Goal: Answer question/provide support: Share knowledge or assist other users

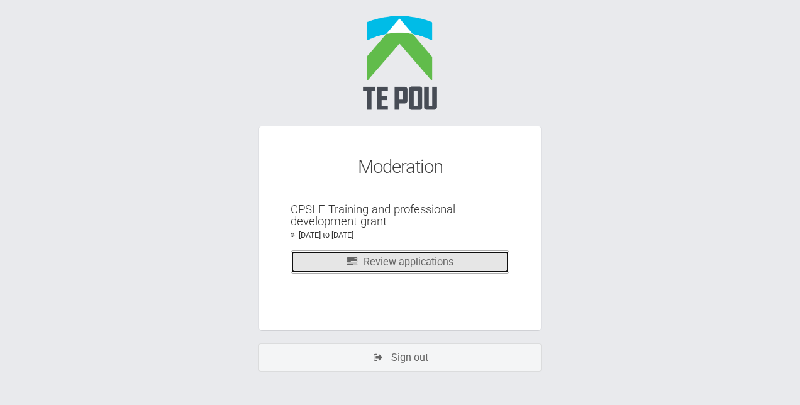
click at [392, 258] on link "Review applications" at bounding box center [399, 261] width 219 height 23
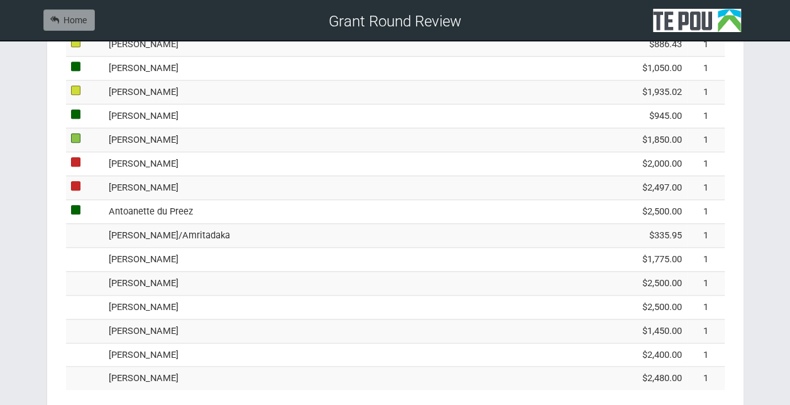
scroll to position [605, 0]
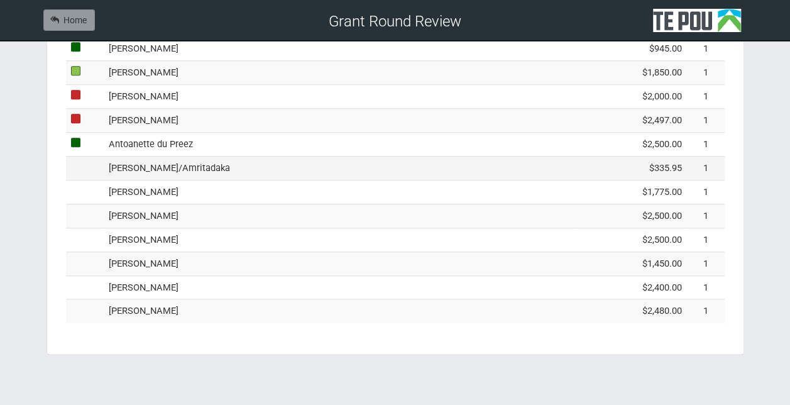
click at [338, 158] on td "[PERSON_NAME]/Amritadaka" at bounding box center [339, 168] width 470 height 24
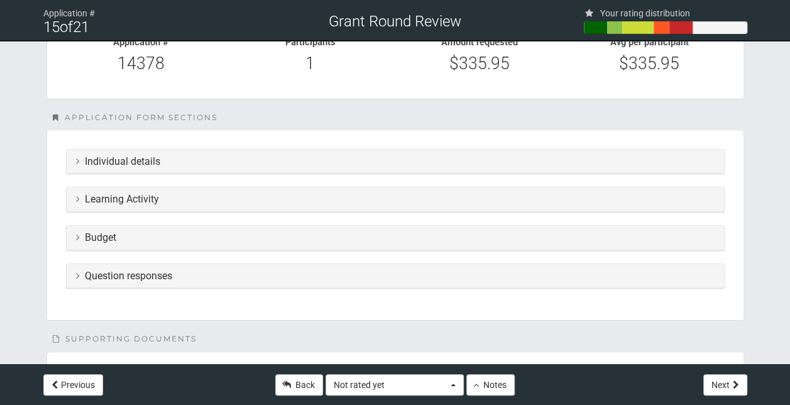
scroll to position [275, 0]
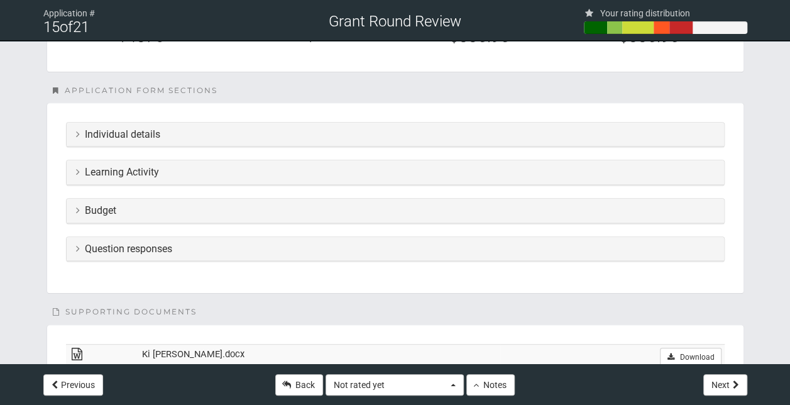
click at [202, 173] on h3 "Learning Activity" at bounding box center [395, 172] width 639 height 11
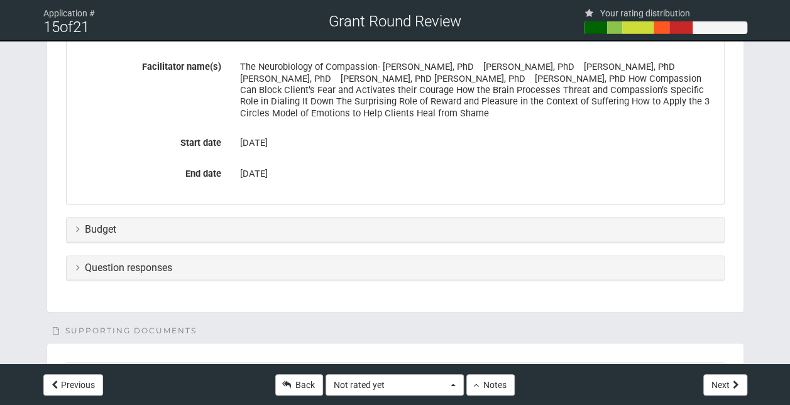
scroll to position [646, 0]
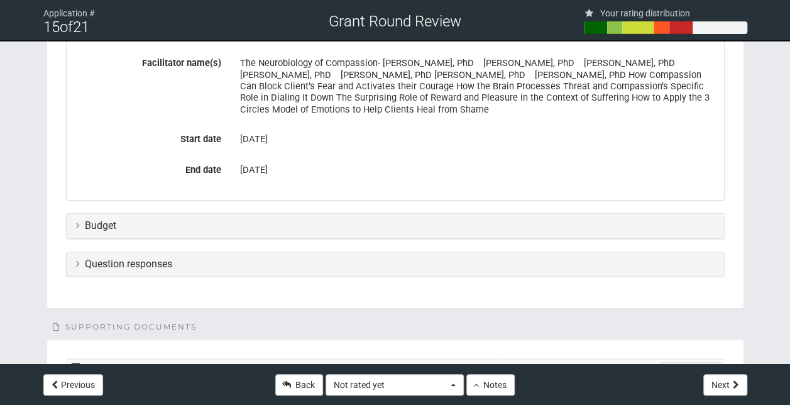
click at [240, 224] on h3 "Budget" at bounding box center [395, 225] width 639 height 11
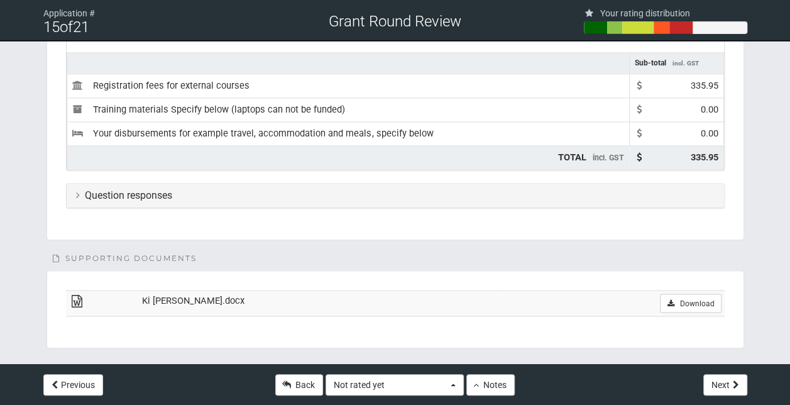
scroll to position [911, 0]
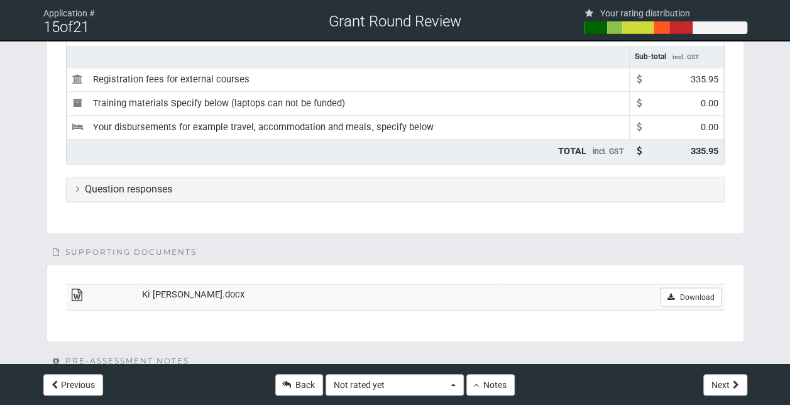
click at [250, 184] on h3 "Question responses" at bounding box center [395, 189] width 639 height 11
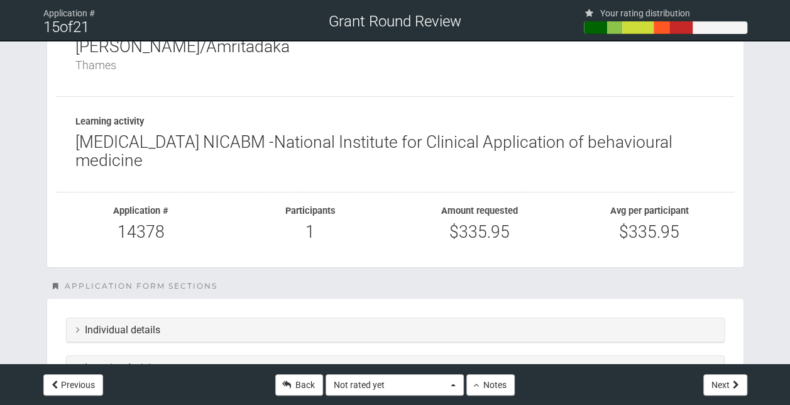
scroll to position [0, 0]
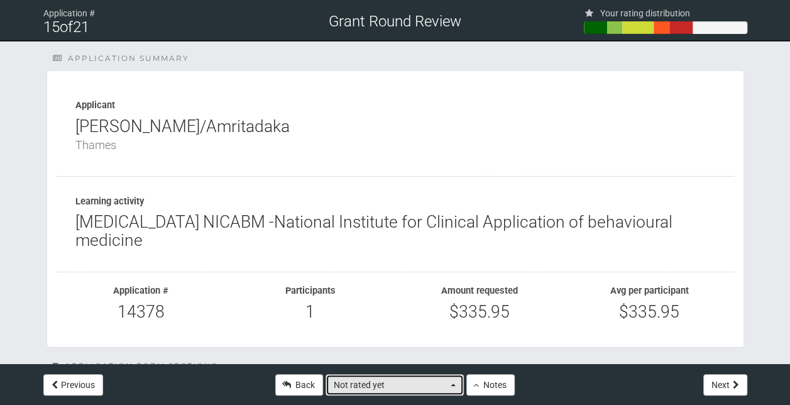
click at [453, 391] on button "Not rated yet" at bounding box center [395, 384] width 138 height 21
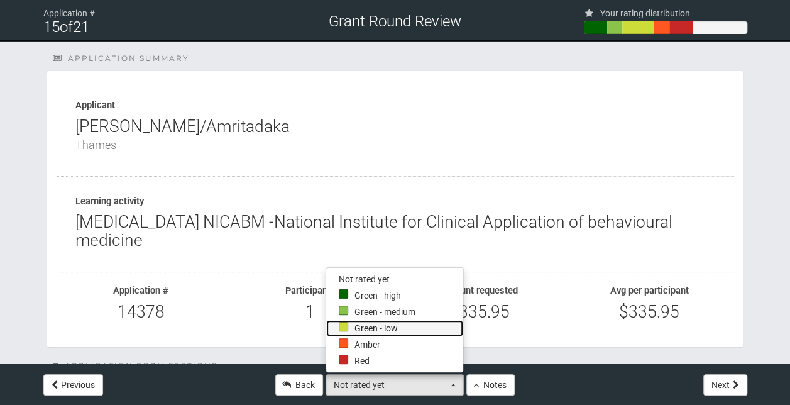
click at [390, 323] on link "Green - low" at bounding box center [394, 328] width 137 height 16
select select "2"
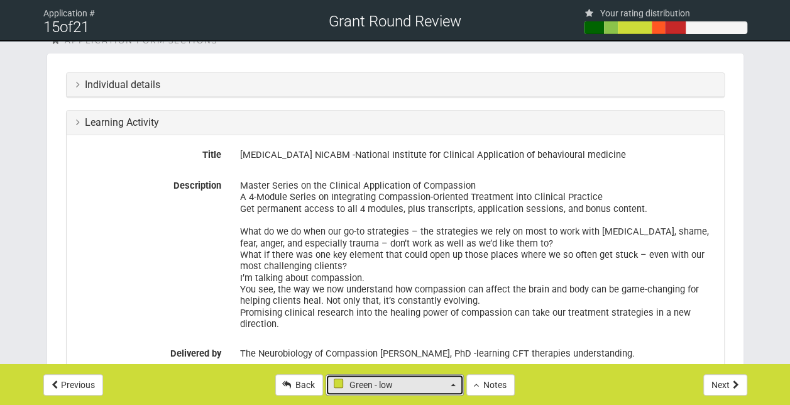
scroll to position [327, 0]
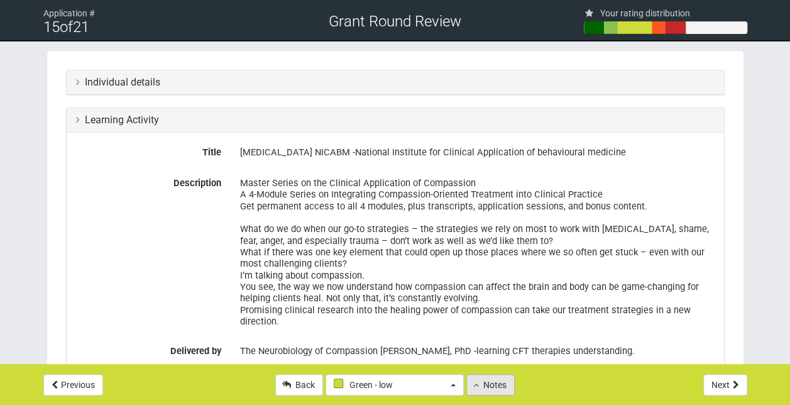
click at [482, 387] on button "Notes" at bounding box center [490, 384] width 48 height 21
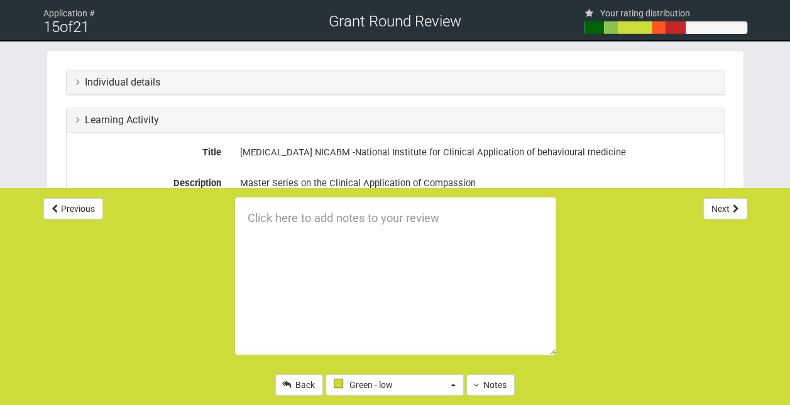
click at [269, 215] on textarea at bounding box center [395, 275] width 321 height 157
click at [411, 213] on textarea "I'm just confused on this one" at bounding box center [395, 275] width 321 height 157
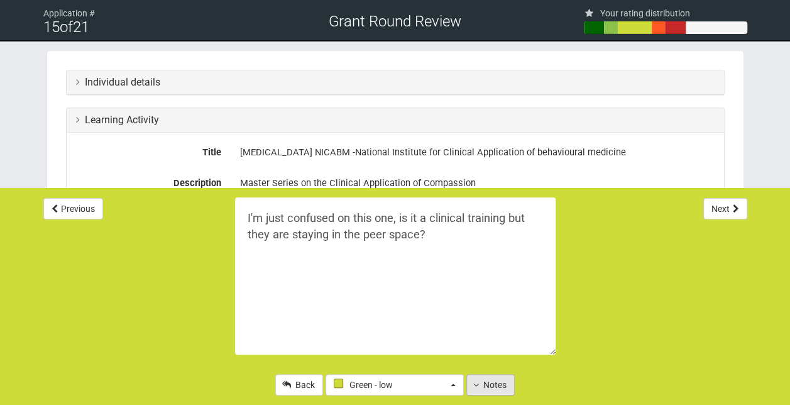
type textarea "I'm just confused on this one, is it a clinical training but they are staying i…"
click at [497, 387] on button "Notes" at bounding box center [490, 384] width 48 height 21
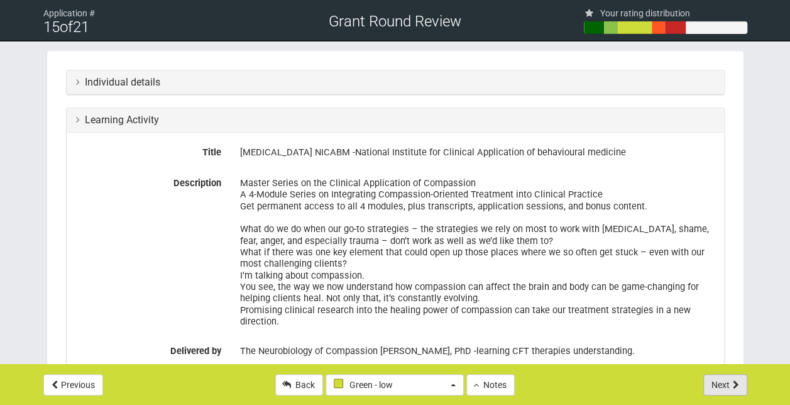
click at [735, 386] on icon at bounding box center [736, 384] width 6 height 9
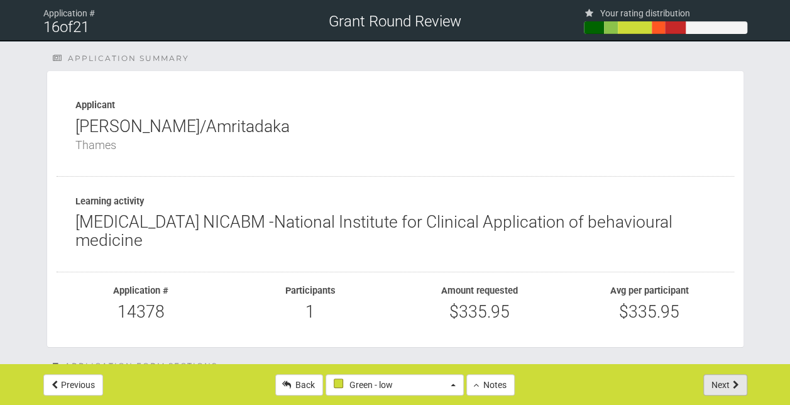
select select "-1"
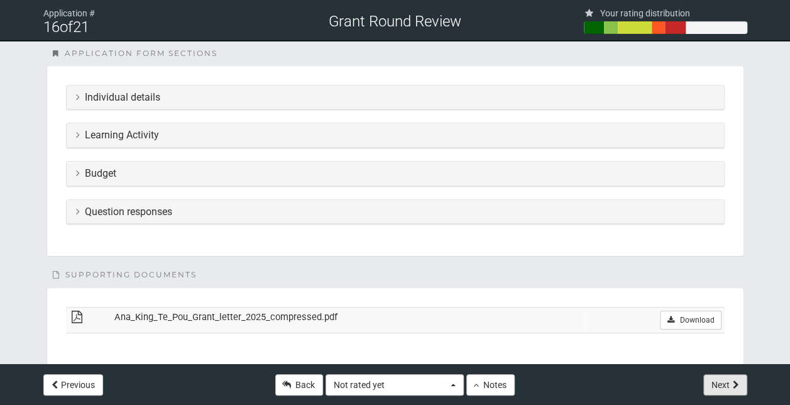
scroll to position [314, 0]
click at [243, 176] on div "Budget" at bounding box center [396, 172] width 658 height 25
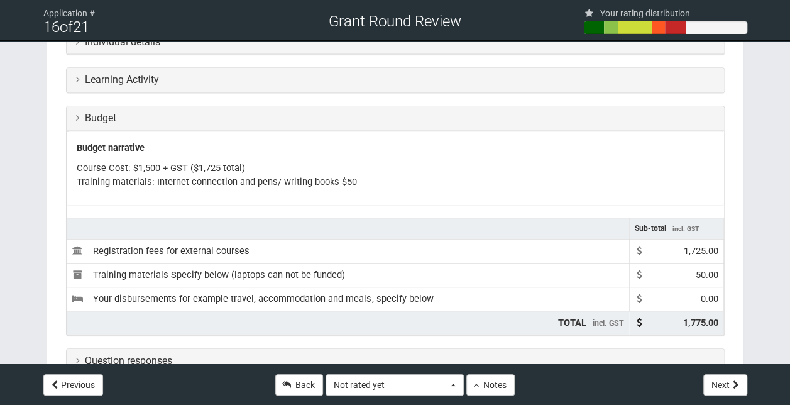
scroll to position [370, 0]
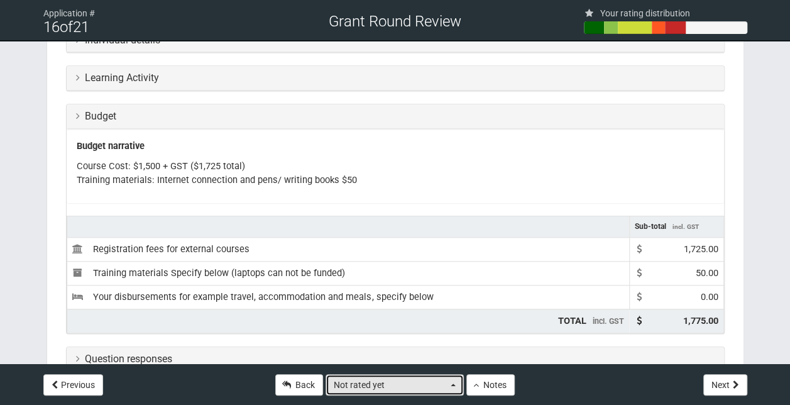
click at [450, 387] on button "Not rated yet" at bounding box center [395, 384] width 138 height 21
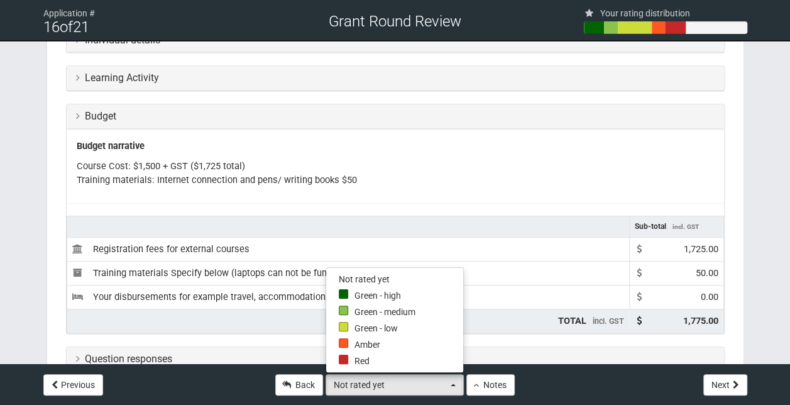
click at [492, 397] on div "Back Not rated yet Not rated yet Green - high Green - medium Green - low Amber …" at bounding box center [395, 384] width 358 height 41
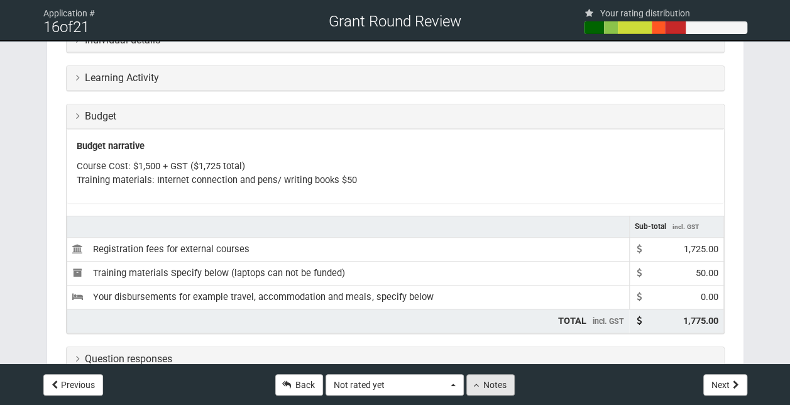
click at [492, 388] on button "Notes" at bounding box center [490, 384] width 48 height 21
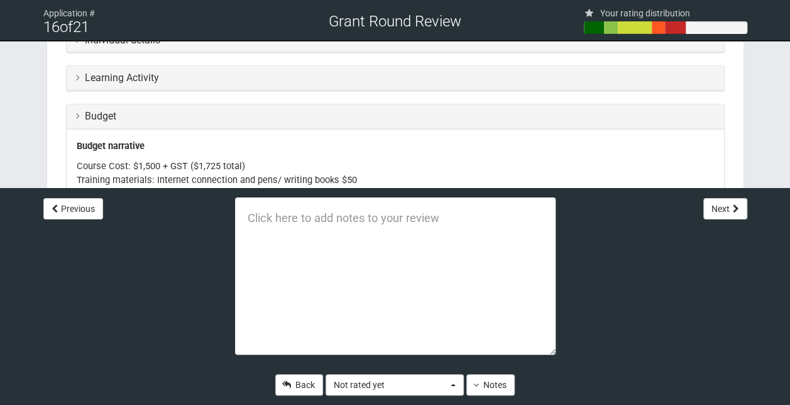
click at [273, 224] on textarea at bounding box center [395, 275] width 321 height 157
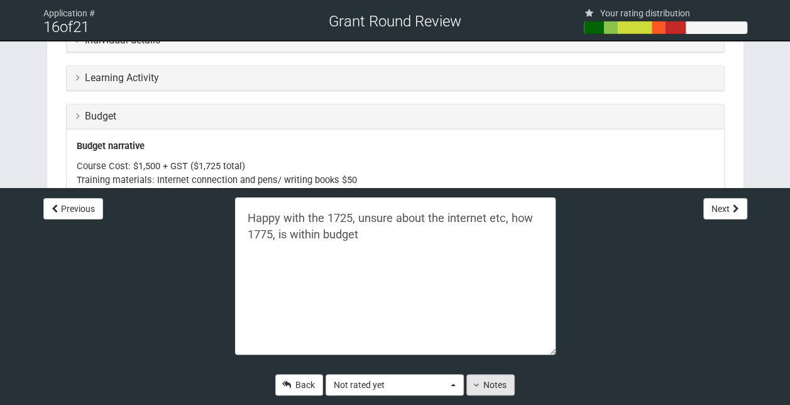
type textarea "Happy with the 1725, unsure about the internet etc, how 1775, is within budget"
click at [503, 388] on button "Notes" at bounding box center [490, 384] width 48 height 21
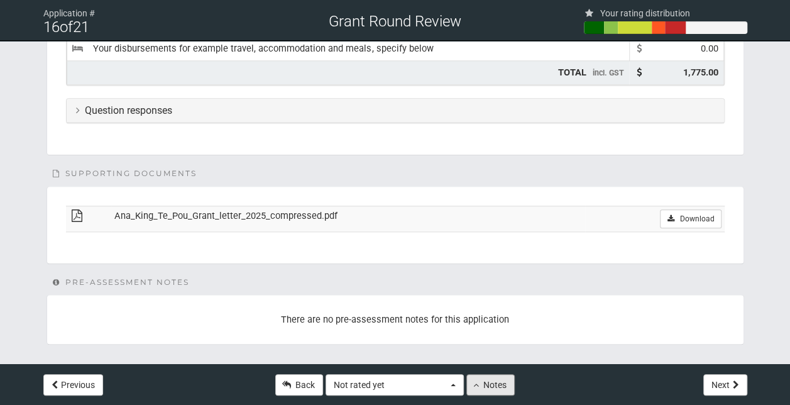
scroll to position [619, 0]
click at [255, 110] on h3 "Question responses" at bounding box center [395, 109] width 639 height 11
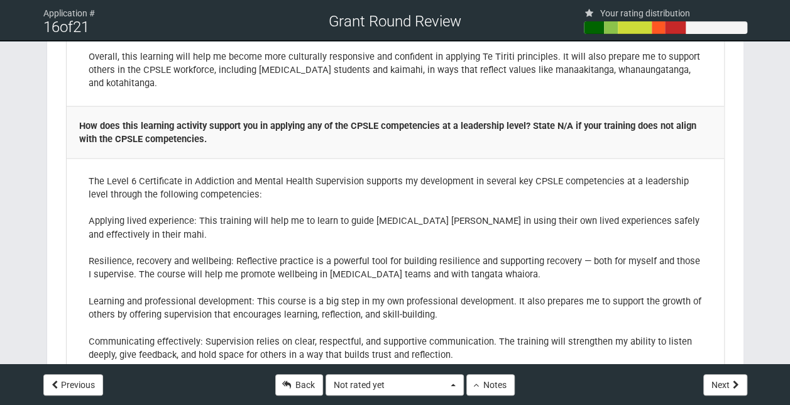
scroll to position [1333, 0]
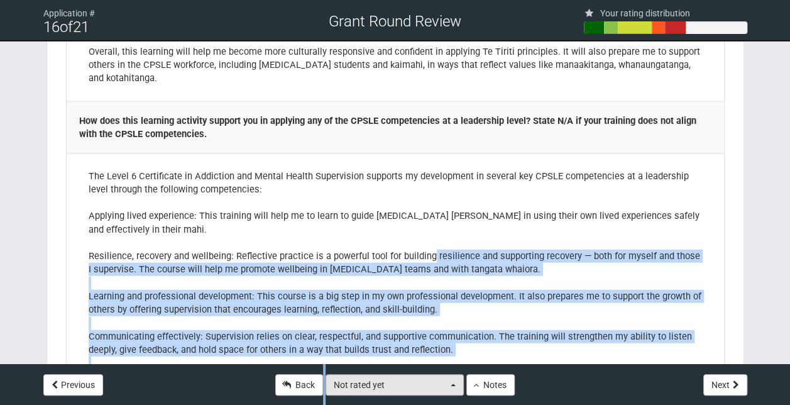
drag, startPoint x: 428, startPoint y: 239, endPoint x: 439, endPoint y: 383, distance: 144.4
click at [439, 383] on div "Application # 16 of 21 Grant Round Review Your rating distribution Application …" at bounding box center [395, 267] width 790 height 3201
click at [455, 387] on button "Not rated yet" at bounding box center [395, 384] width 138 height 21
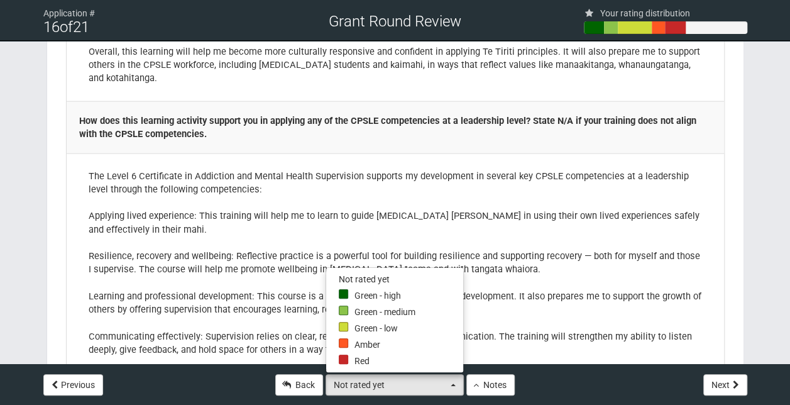
click at [544, 380] on div "Happy with the 1725, unsure about the internet etc, how 1775, is within budget …" at bounding box center [395, 384] width 358 height 41
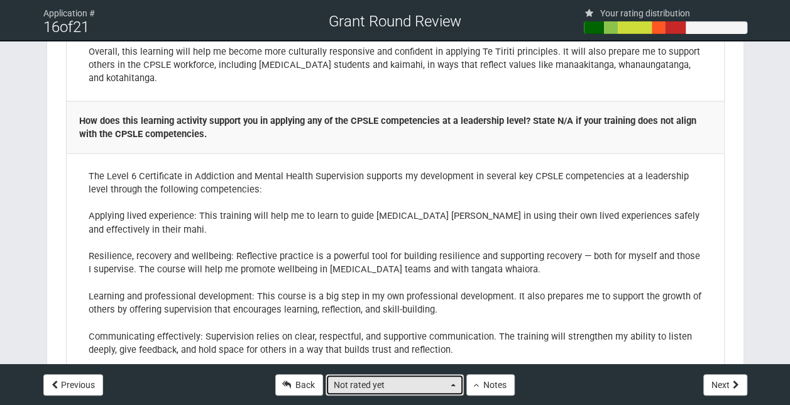
click at [453, 387] on button "Not rated yet" at bounding box center [395, 384] width 138 height 21
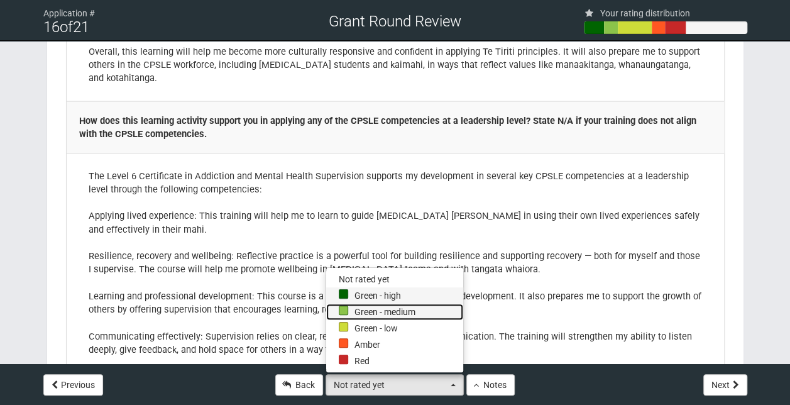
click at [368, 299] on ul "Not rated yet Green - high Green - medium Green - low Amber Red" at bounding box center [394, 320] width 137 height 98
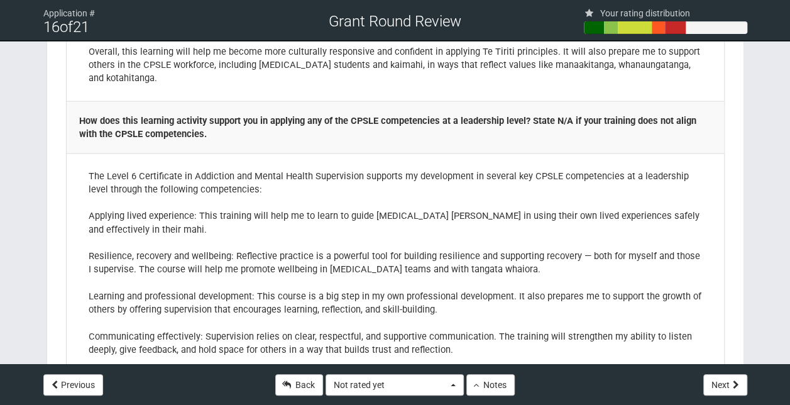
click at [368, 299] on td "The Level 6 Certificate in Addiction and Mental Health Supervision supports my …" at bounding box center [396, 322] width 658 height 339
click at [452, 393] on button "Not rated yet" at bounding box center [395, 384] width 138 height 21
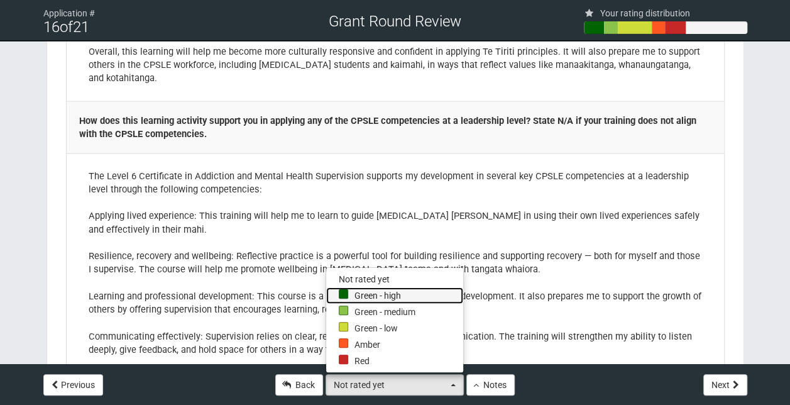
click at [370, 292] on link "Green - high" at bounding box center [394, 295] width 137 height 16
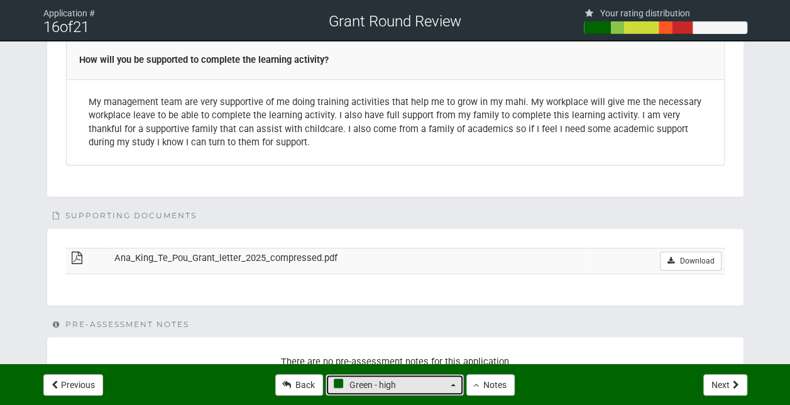
scroll to position [2790, 0]
click at [402, 247] on td "Ana_King_Te_Pou_Grant_letter_2025_compressed.pdf" at bounding box center [348, 260] width 474 height 26
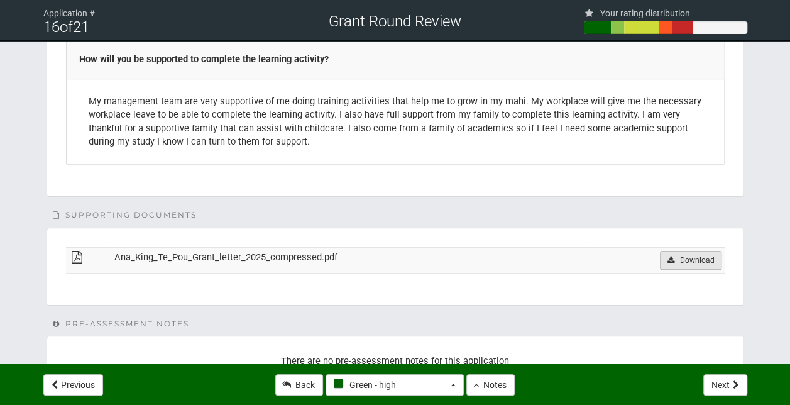
click at [681, 251] on link "Download" at bounding box center [690, 260] width 61 height 19
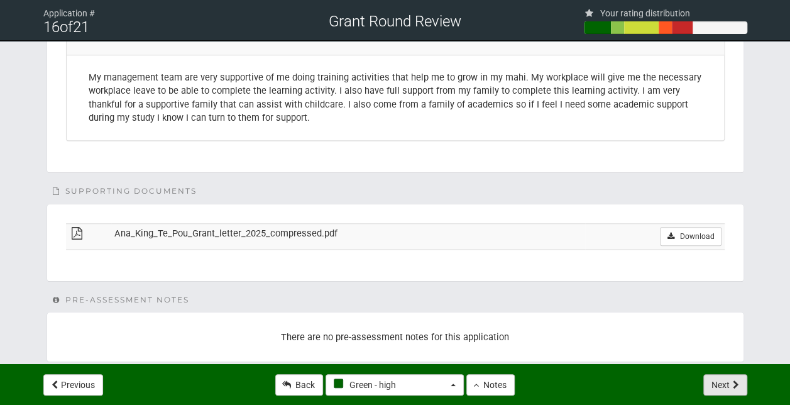
click at [716, 388] on button "Next" at bounding box center [725, 384] width 44 height 21
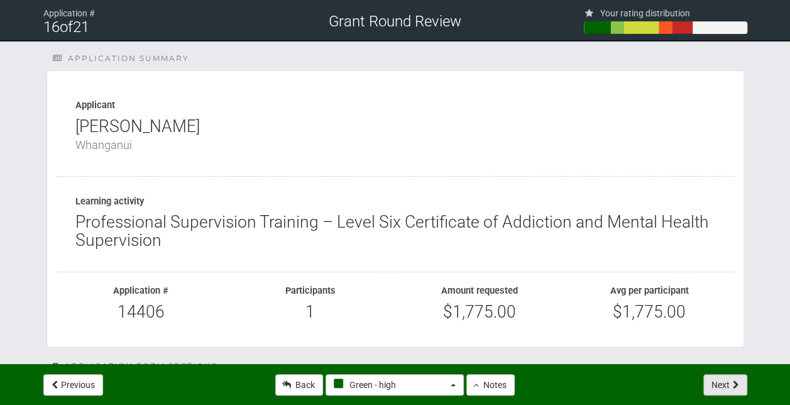
select select "-1"
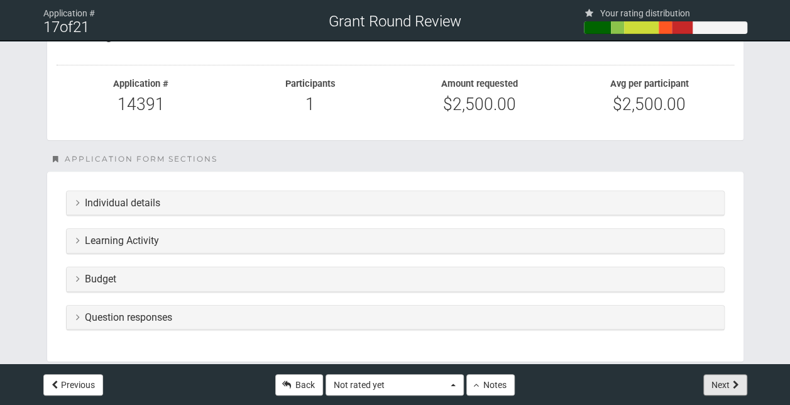
scroll to position [190, 0]
click at [267, 228] on div "Learning Activity" at bounding box center [396, 240] width 658 height 25
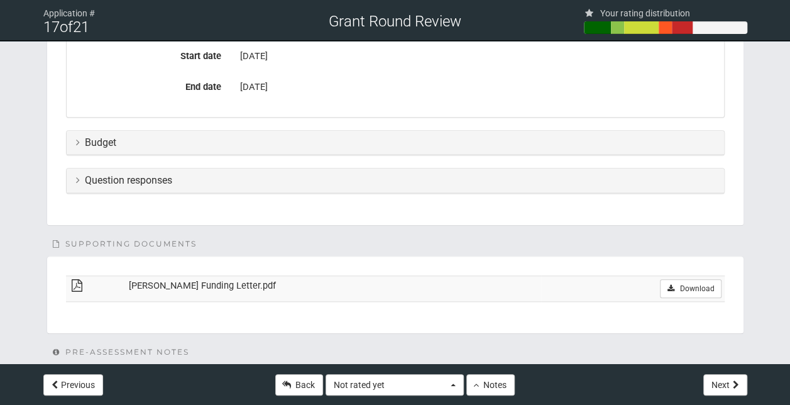
scroll to position [541, 0]
click at [279, 131] on div "Budget" at bounding box center [396, 141] width 658 height 25
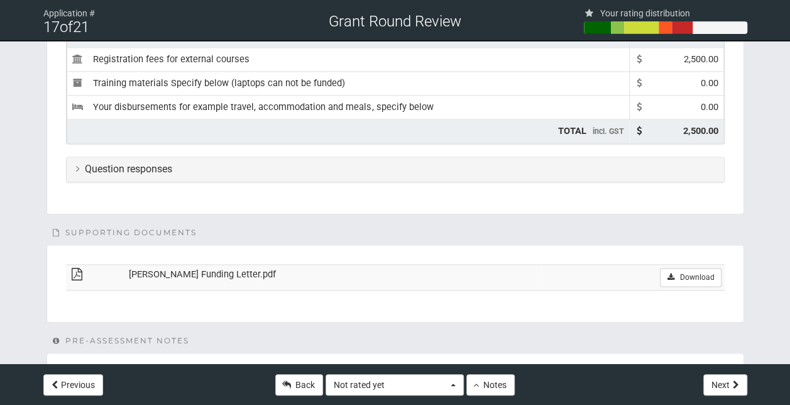
scroll to position [759, 0]
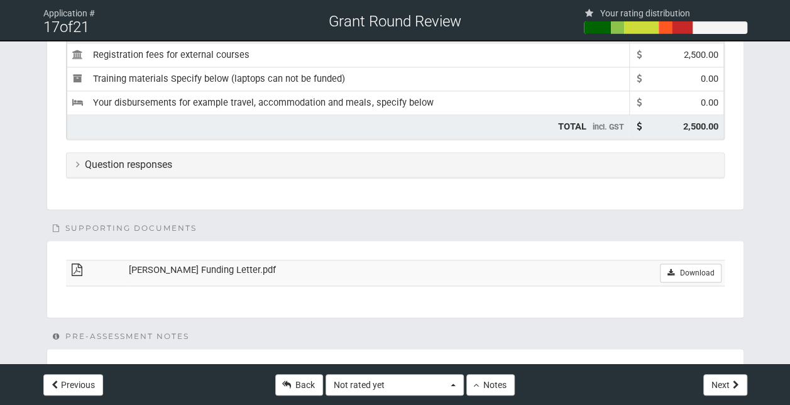
click at [270, 153] on div "Question responses" at bounding box center [396, 165] width 658 height 25
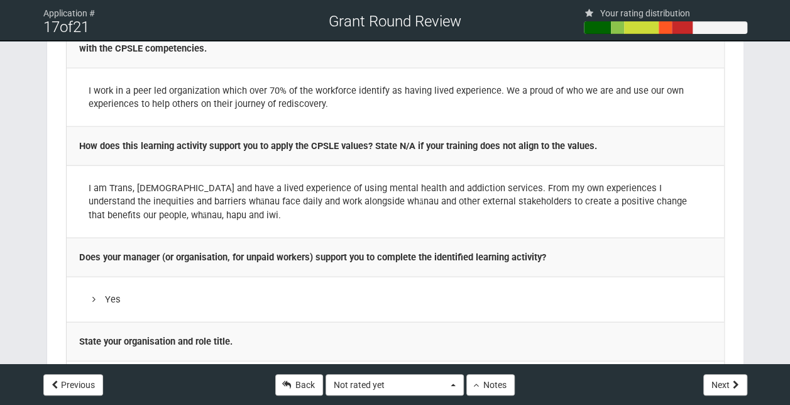
scroll to position [1282, 0]
click at [484, 383] on button "Notes" at bounding box center [490, 384] width 48 height 21
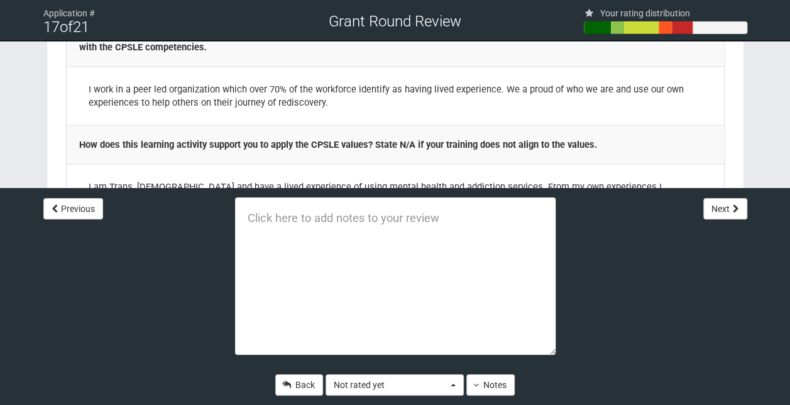
click at [305, 228] on textarea at bounding box center [395, 275] width 321 height 157
paste textarea "develop professional knowledge and skills that enhance their CPSLE role or care…"
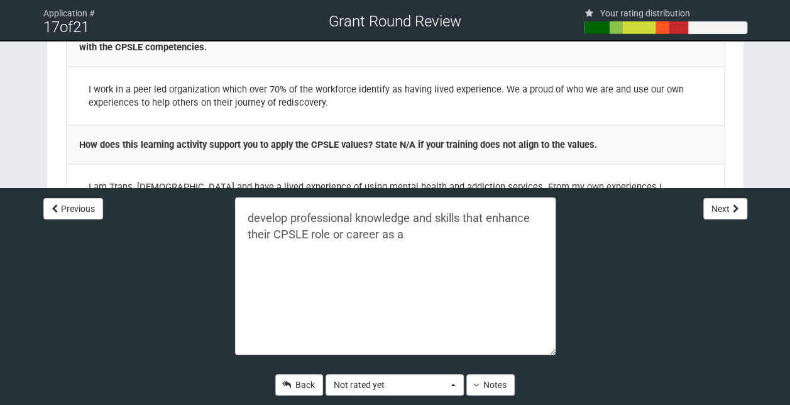
paste textarea "people leaders"
type textarea "develop professional knowledge and skills that enhance their CPSLE role or care…"
click at [445, 383] on span "Not rated yet" at bounding box center [391, 384] width 114 height 13
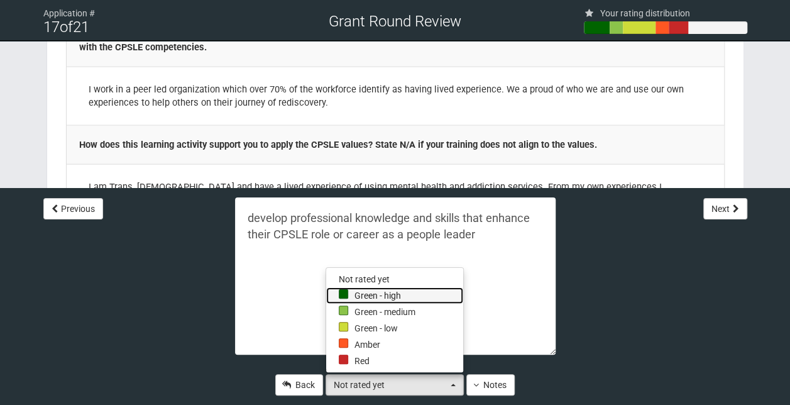
click at [378, 299] on link "Green - high" at bounding box center [394, 295] width 137 height 16
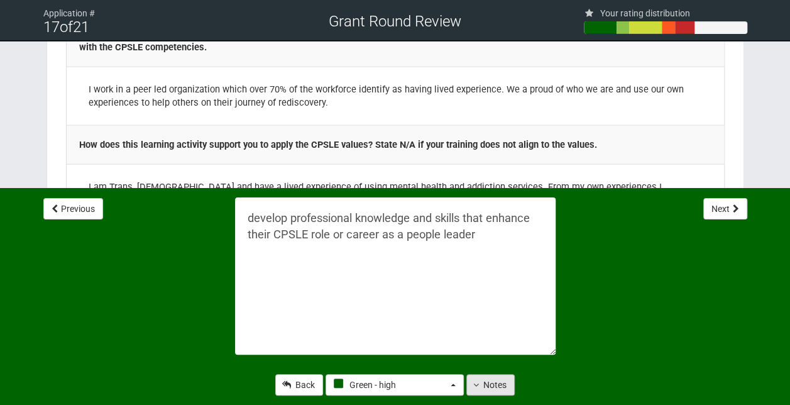
click at [485, 383] on button "Notes" at bounding box center [490, 384] width 48 height 21
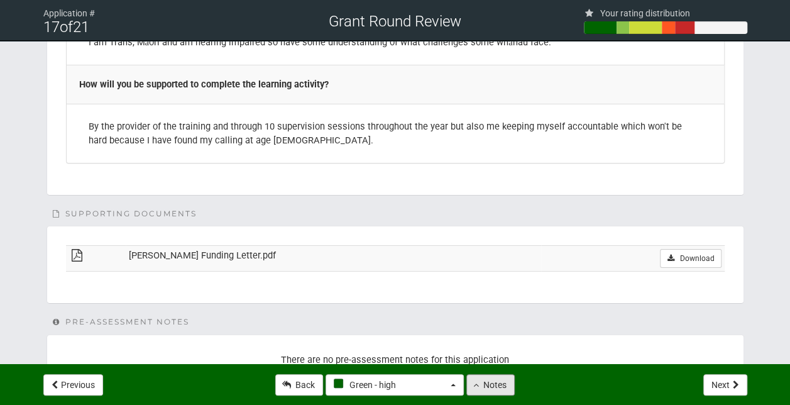
scroll to position [1986, 0]
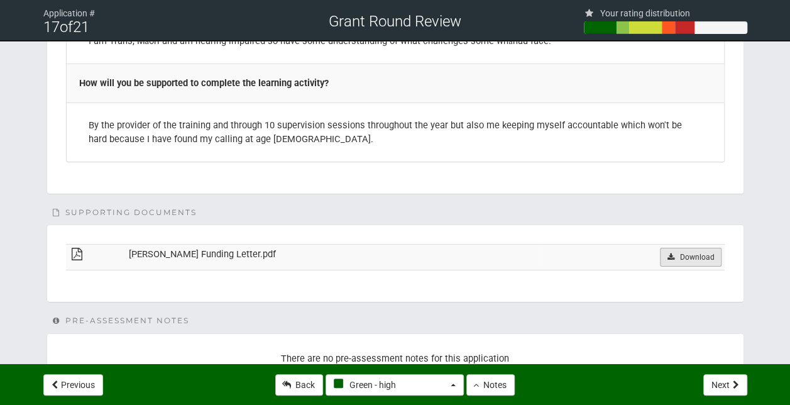
click at [681, 249] on link "Download" at bounding box center [690, 257] width 61 height 19
click at [737, 382] on icon at bounding box center [736, 384] width 6 height 9
select select "-1"
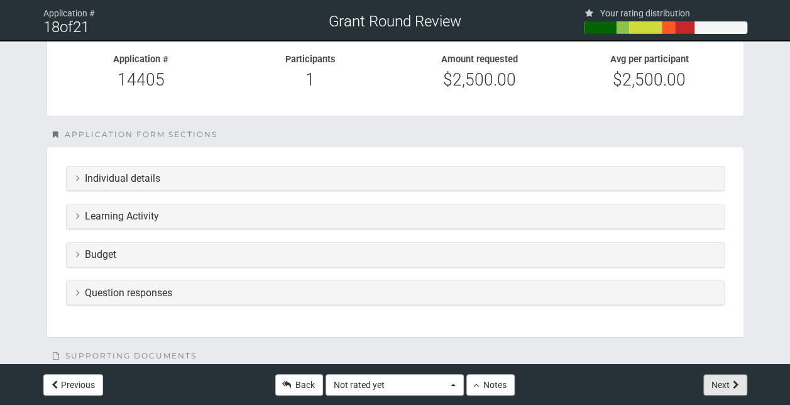
scroll to position [214, 0]
click at [233, 211] on h3 "Learning Activity" at bounding box center [395, 215] width 639 height 11
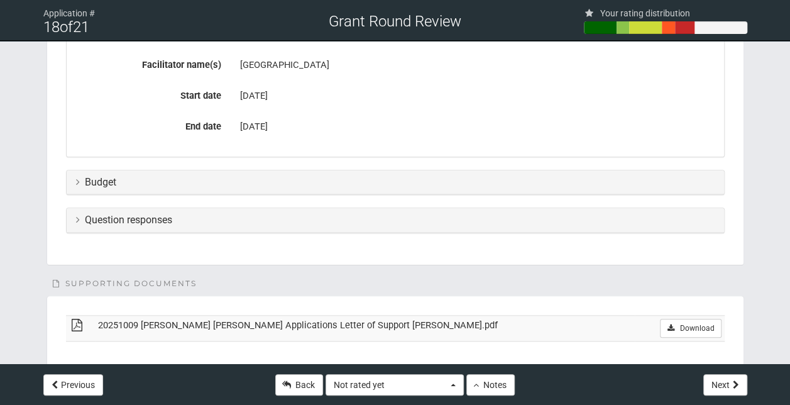
scroll to position [500, 0]
click at [278, 214] on h3 "Question responses" at bounding box center [395, 219] width 639 height 11
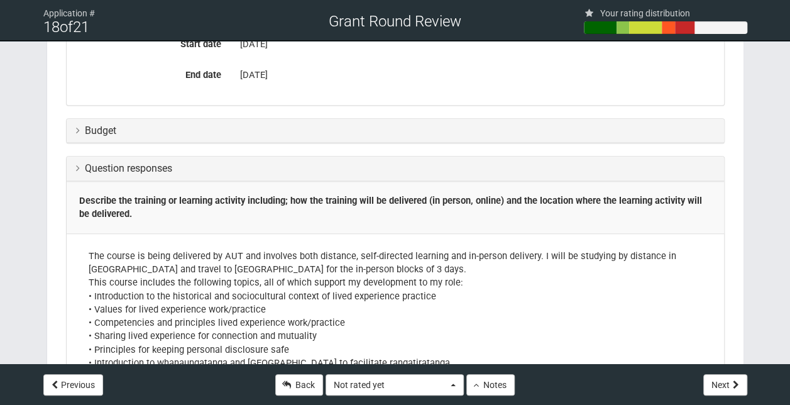
scroll to position [549, 0]
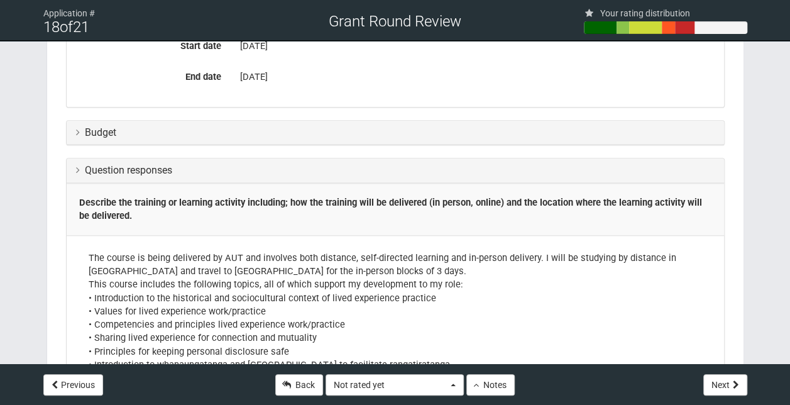
click at [321, 128] on h3 "Budget" at bounding box center [395, 132] width 639 height 11
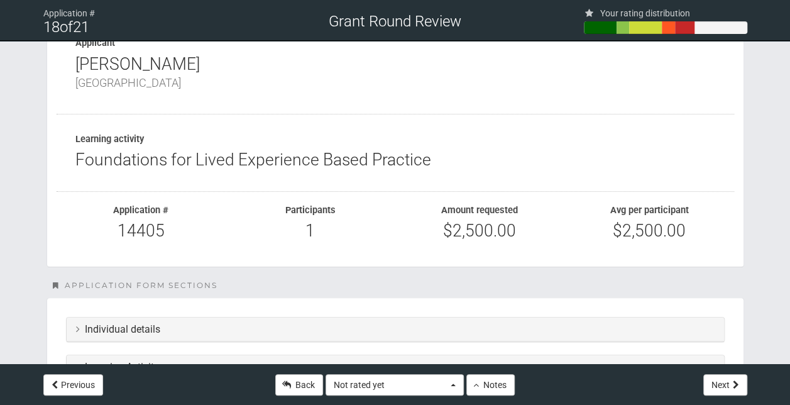
scroll to position [62, 0]
drag, startPoint x: 435, startPoint y: 163, endPoint x: 77, endPoint y: 158, distance: 358.3
click at [77, 158] on div "Foundations for Lived Experience Based Practice" at bounding box center [395, 160] width 640 height 18
copy div "Foundations for Lived Experience Based Practice"
click at [361, 248] on div "Participants 1" at bounding box center [311, 229] width 170 height 48
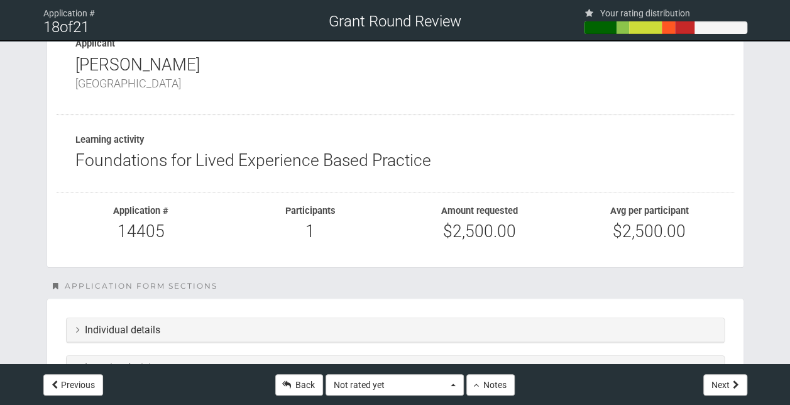
click at [453, 395] on div "Back Not rated yet Not rated yet Green - high Green - medium Green - low Amber …" at bounding box center [395, 384] width 358 height 41
click at [449, 390] on button "Not rated yet" at bounding box center [395, 384] width 138 height 21
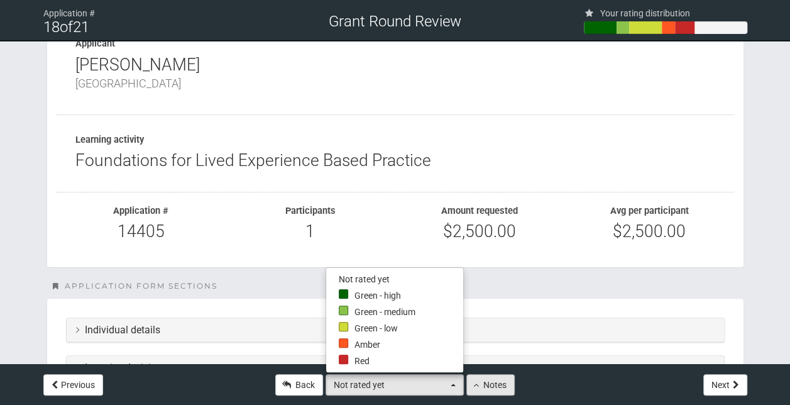
click at [492, 377] on button "Notes" at bounding box center [490, 384] width 48 height 21
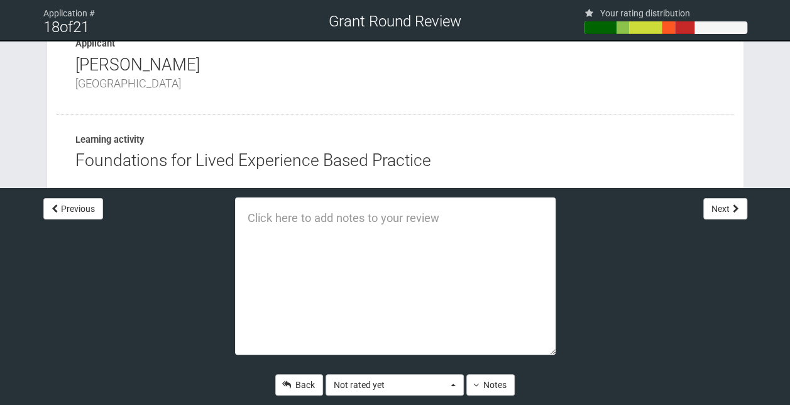
click at [316, 228] on textarea at bounding box center [395, 275] width 321 height 157
type textarea "LEX500"
click at [504, 155] on div "Foundations for Lived Experience Based Practice" at bounding box center [395, 160] width 640 height 18
click at [493, 387] on button "Notes" at bounding box center [490, 384] width 48 height 21
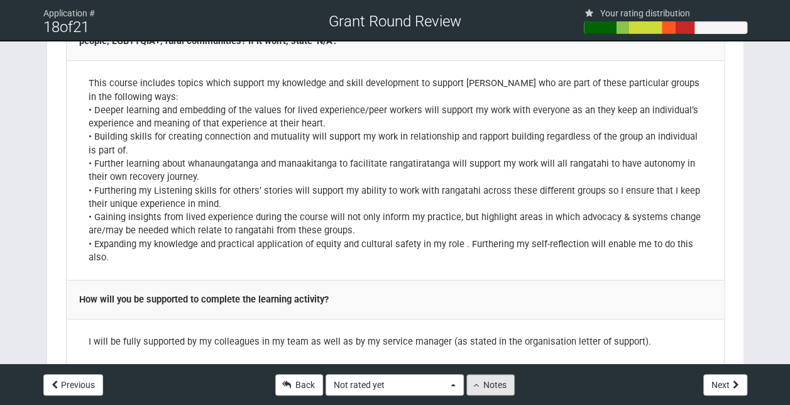
scroll to position [2366, 0]
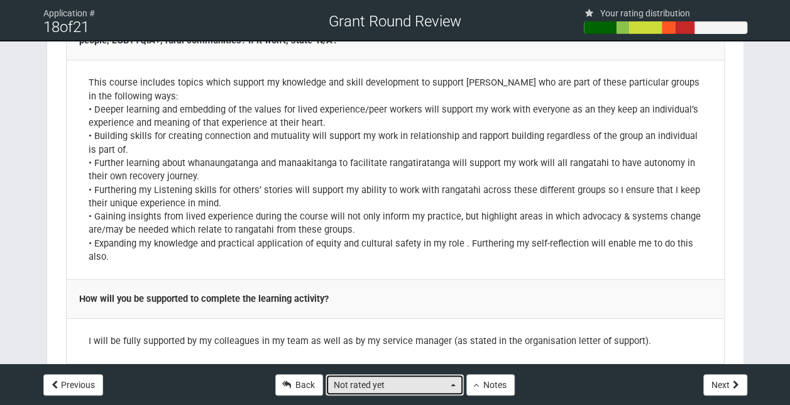
click at [454, 383] on button "Not rated yet" at bounding box center [395, 384] width 138 height 21
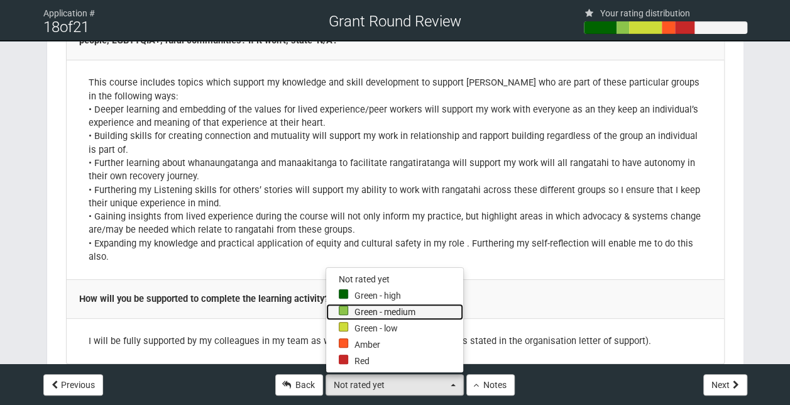
click at [403, 315] on link "Green - medium" at bounding box center [394, 312] width 137 height 16
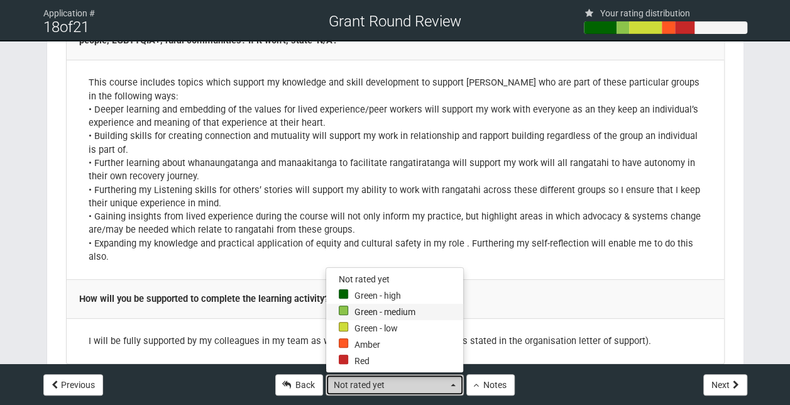
select select "3"
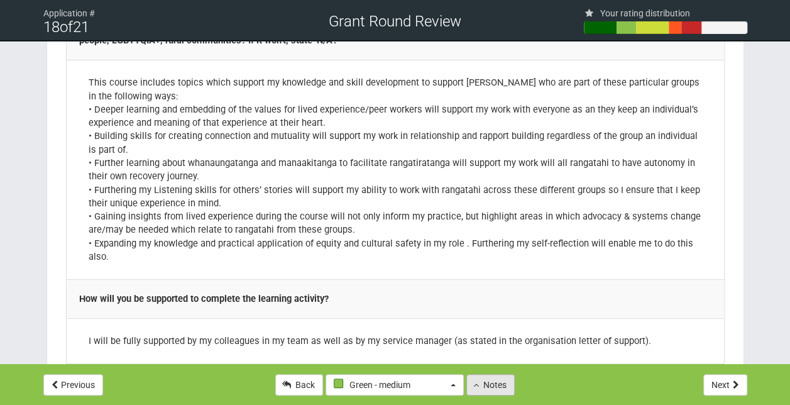
click at [480, 381] on button "Notes" at bounding box center [490, 384] width 48 height 21
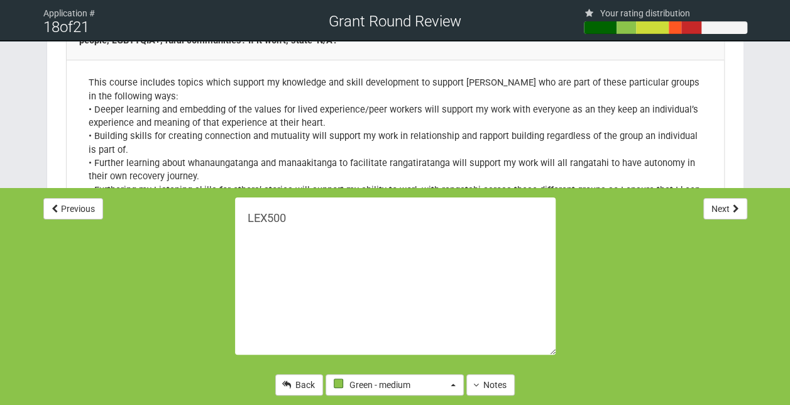
click at [260, 241] on textarea "LEX500" at bounding box center [395, 275] width 321 height 157
click at [304, 214] on textarea "LEX500" at bounding box center [395, 275] width 321 height 157
paste textarea "develop professional knowledge and skills that enhance their CPSLE role"
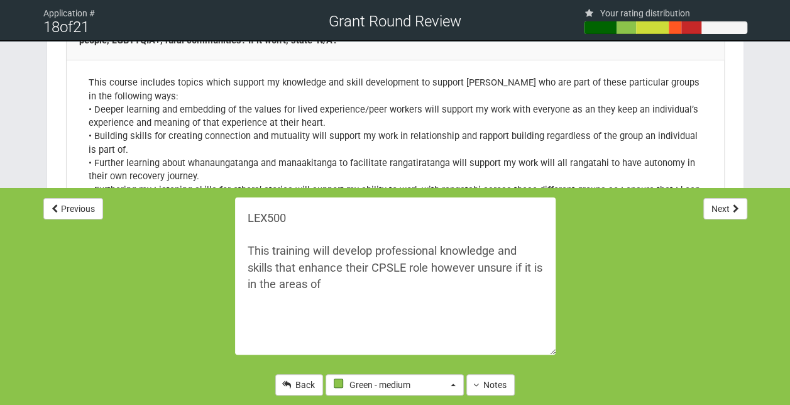
paste textarea "reflective practitioners, project, service or people leaders."
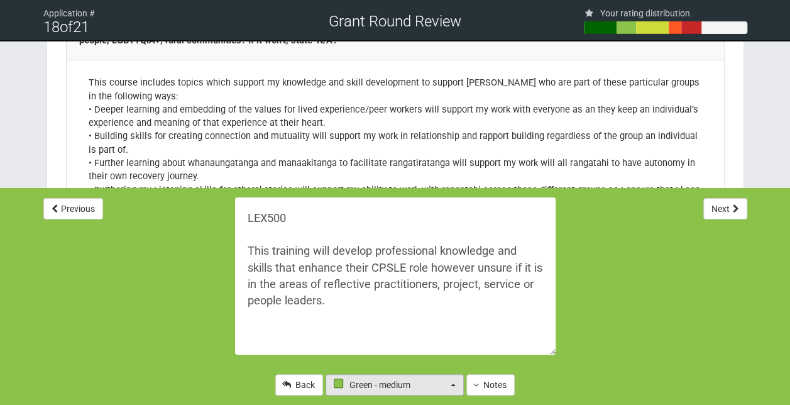
type textarea "LEX500 This training will develop professional knowledge and skills that enhanc…"
click at [451, 386] on button "Green - medium" at bounding box center [395, 384] width 138 height 21
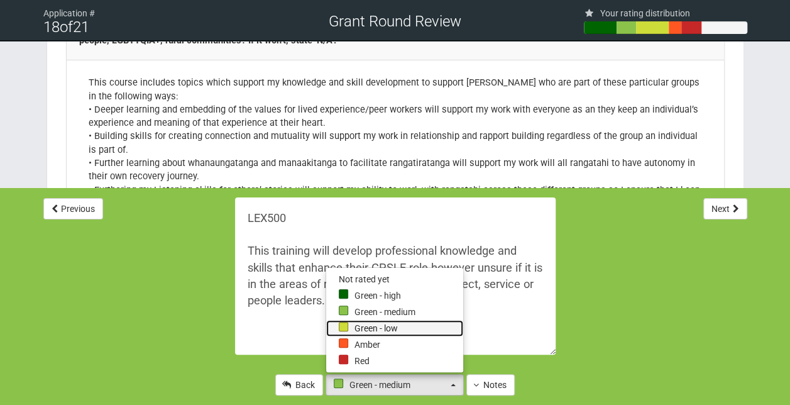
click at [366, 324] on link "Green - low" at bounding box center [394, 328] width 137 height 16
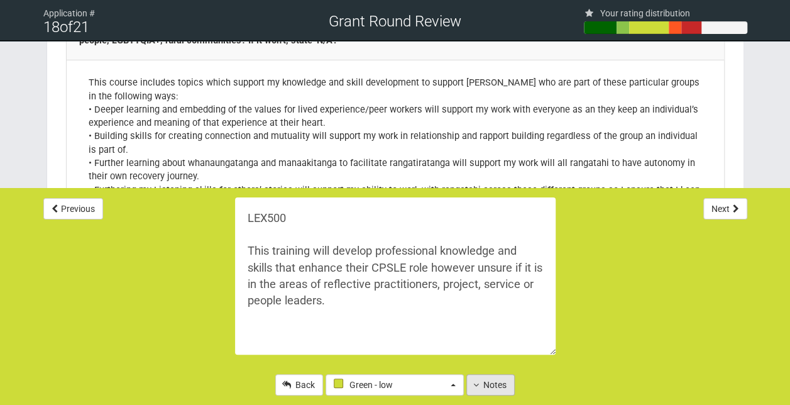
click at [488, 377] on button "Notes" at bounding box center [490, 384] width 48 height 21
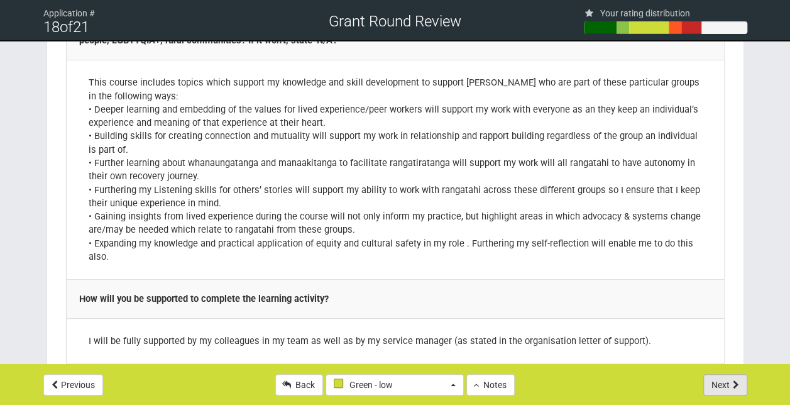
click at [725, 392] on button "Next" at bounding box center [725, 384] width 44 height 21
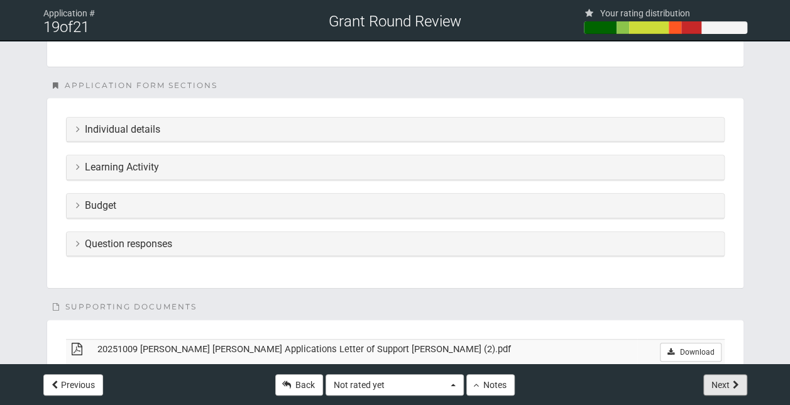
scroll to position [263, 0]
click at [233, 167] on h3 "Learning Activity" at bounding box center [395, 166] width 639 height 11
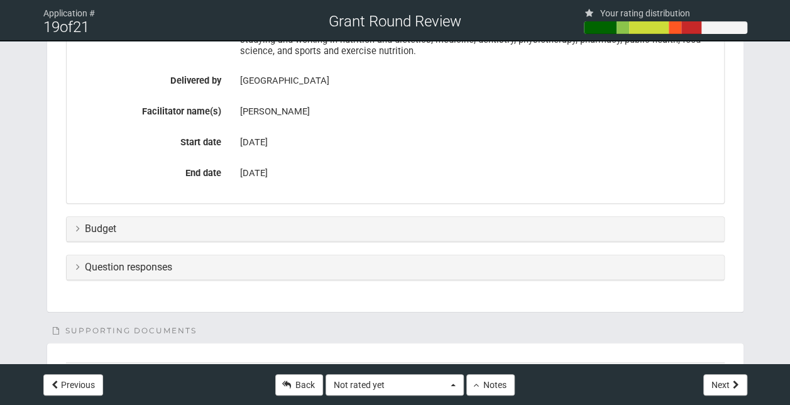
scroll to position [512, 0]
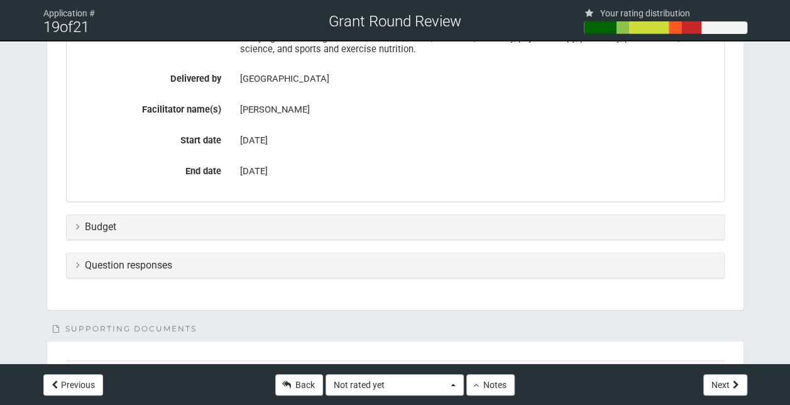
click at [277, 224] on h3 "Budget" at bounding box center [395, 226] width 639 height 11
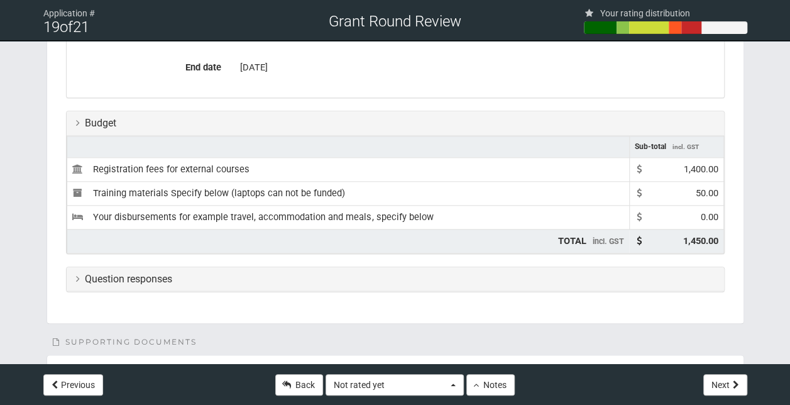
scroll to position [617, 0]
click at [197, 273] on h3 "Question responses" at bounding box center [395, 278] width 639 height 11
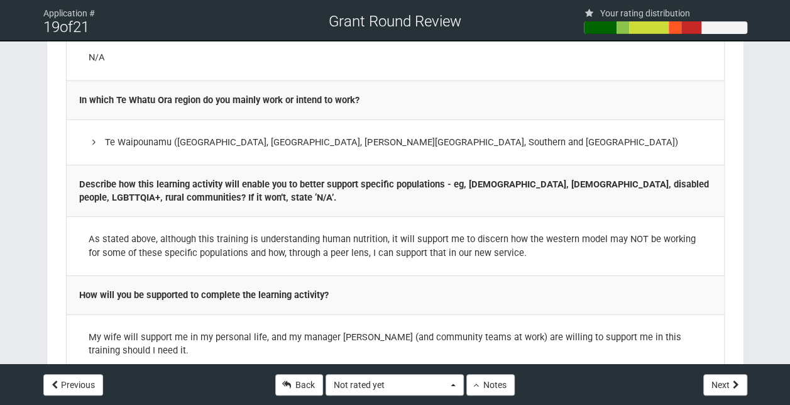
scroll to position [1893, 0]
click at [449, 383] on button "Not rated yet" at bounding box center [395, 384] width 138 height 21
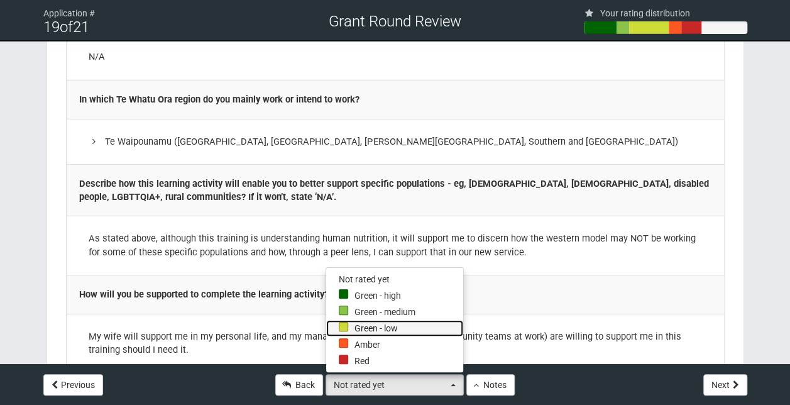
click at [372, 322] on link "Green - low" at bounding box center [394, 328] width 137 height 16
select select "2"
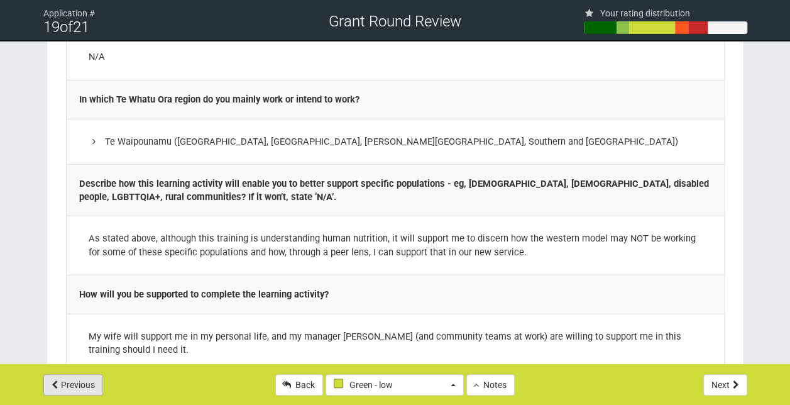
click at [65, 383] on button "Previous" at bounding box center [73, 384] width 60 height 21
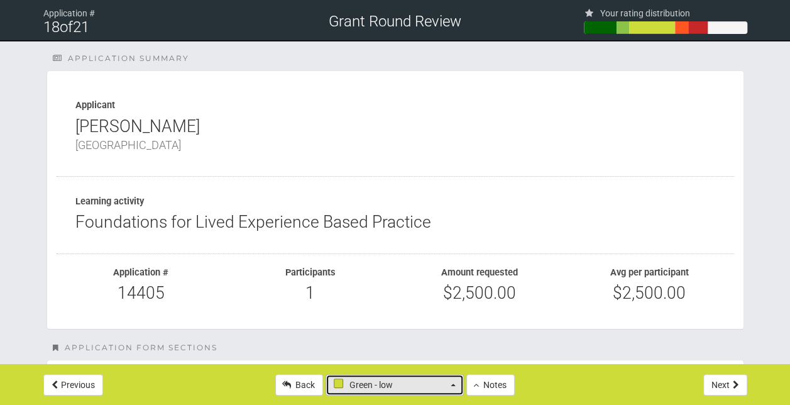
click at [456, 385] on button "Green - low" at bounding box center [395, 384] width 138 height 21
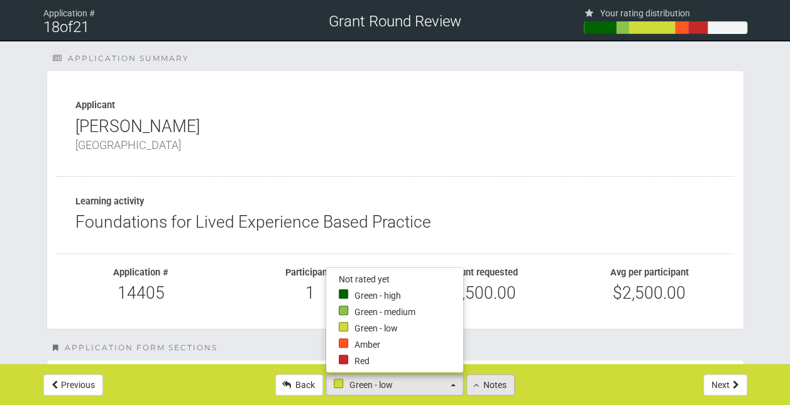
click at [486, 381] on button "Notes" at bounding box center [490, 384] width 48 height 21
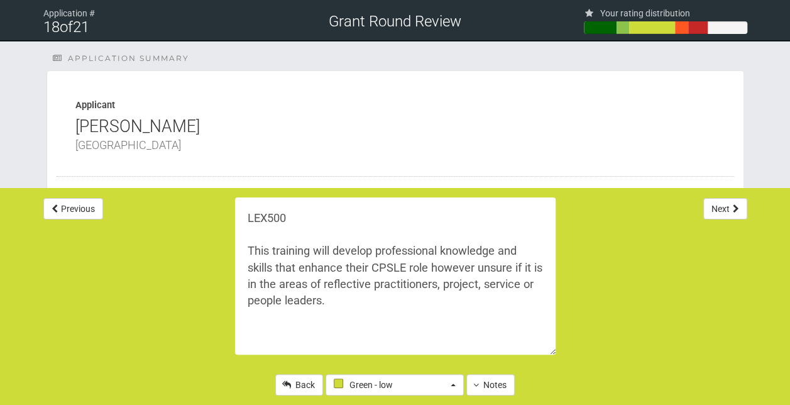
drag, startPoint x: 336, startPoint y: 304, endPoint x: 248, endPoint y: 253, distance: 101.4
click at [248, 253] on textarea "LEX500 This training will develop professional knowledge and skills that enhanc…" at bounding box center [395, 275] width 321 height 157
click at [456, 393] on button "Green - low" at bounding box center [395, 384] width 138 height 21
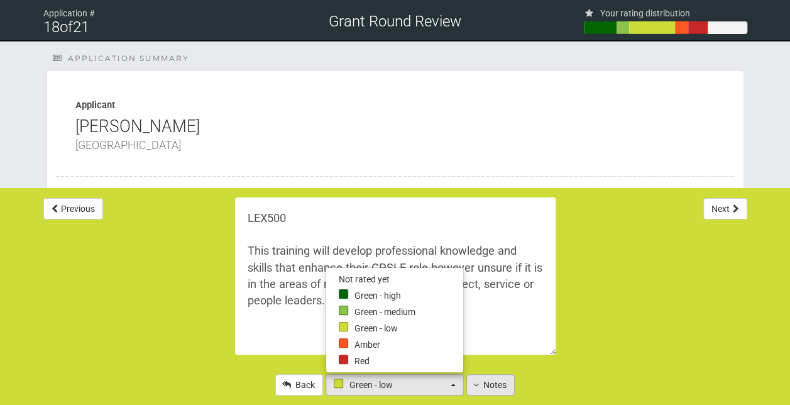
click at [480, 387] on button "Notes" at bounding box center [490, 384] width 48 height 21
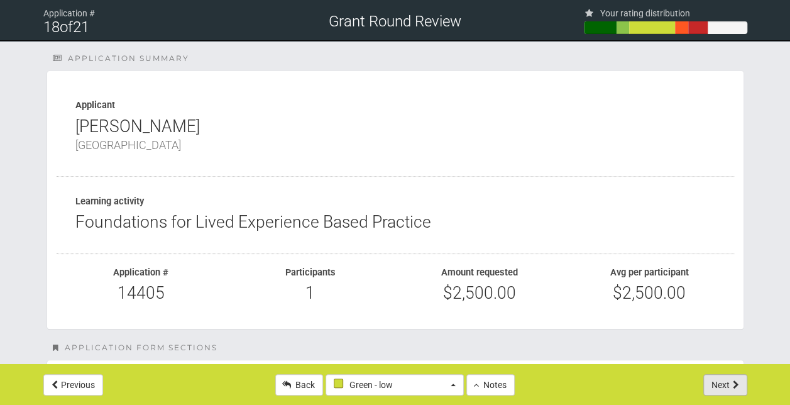
click at [709, 391] on button "Next" at bounding box center [725, 384] width 44 height 21
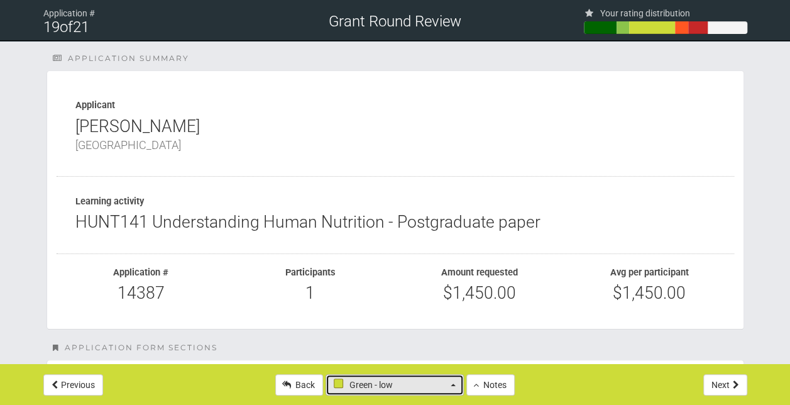
click at [443, 387] on span "Green - low" at bounding box center [391, 384] width 114 height 13
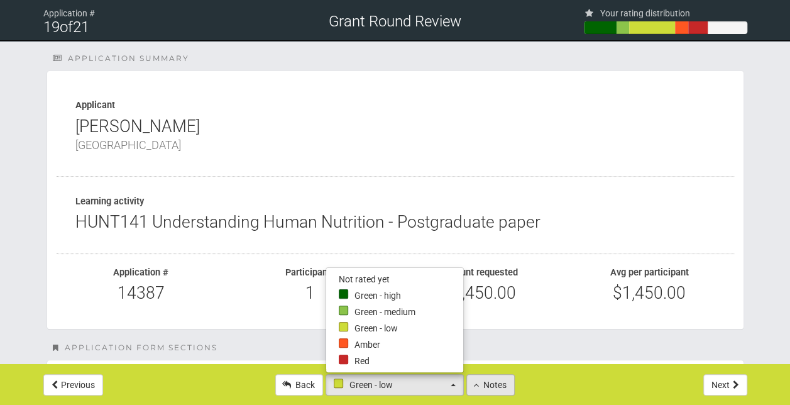
click at [501, 380] on button "Notes" at bounding box center [490, 384] width 48 height 21
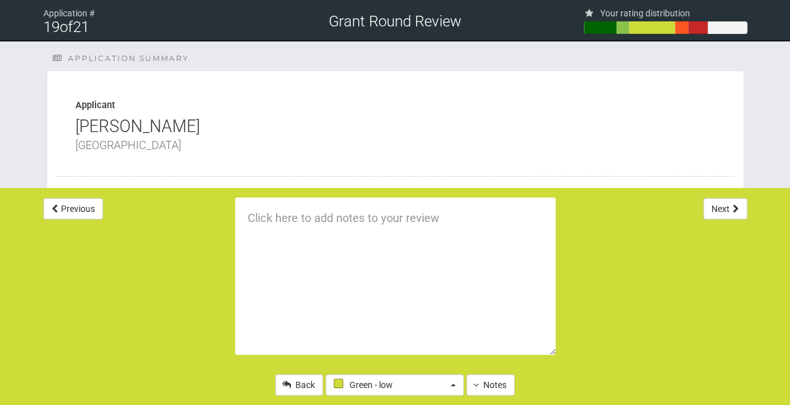
click at [263, 223] on textarea at bounding box center [395, 275] width 321 height 157
paste textarea "This training will develop professional knowledge and skills that enhance their…"
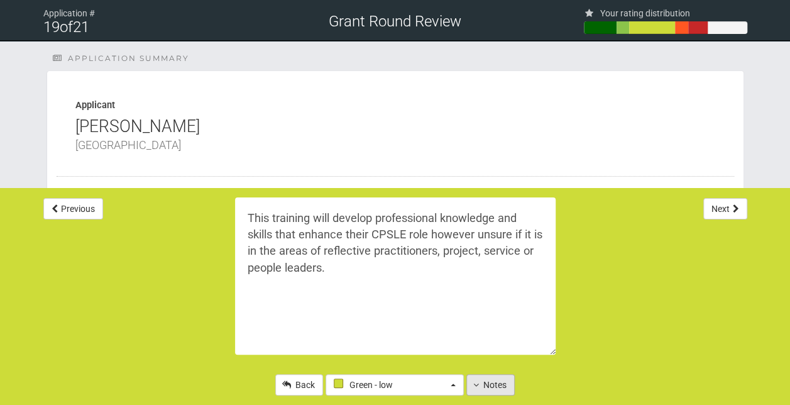
type textarea "This training will develop professional knowledge and skills that enhance their…"
click at [502, 395] on button "Notes" at bounding box center [490, 384] width 48 height 21
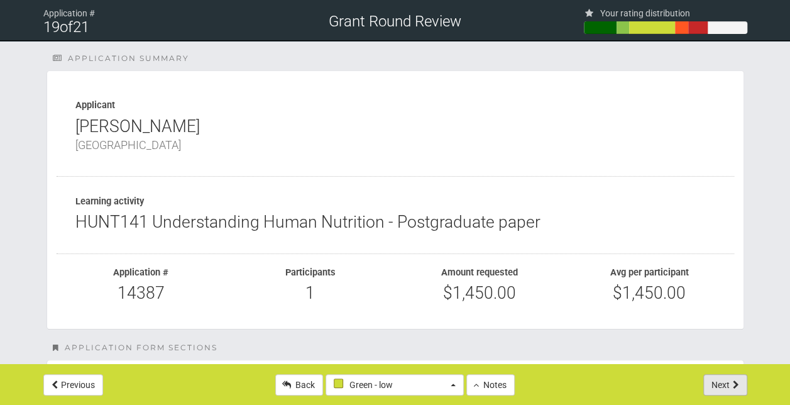
click at [725, 386] on button "Next" at bounding box center [725, 384] width 44 height 21
select select "-1"
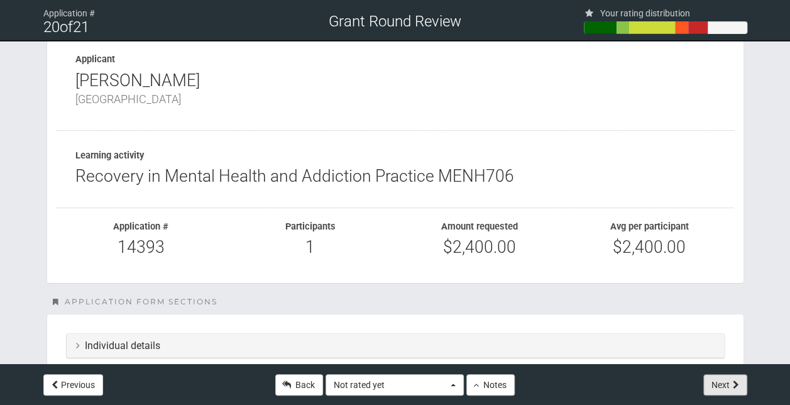
scroll to position [47, 0]
drag, startPoint x: 431, startPoint y: 175, endPoint x: 69, endPoint y: 182, distance: 362.1
click at [69, 182] on div "Learning activity Recovery in Mental Health and Addiction Practice MENH706" at bounding box center [396, 167] width 678 height 77
copy div "Recovery in Mental Health and Addiction Practice"
click at [513, 179] on div "Recovery in Mental Health and Addiction Practice MENH706" at bounding box center [395, 175] width 640 height 18
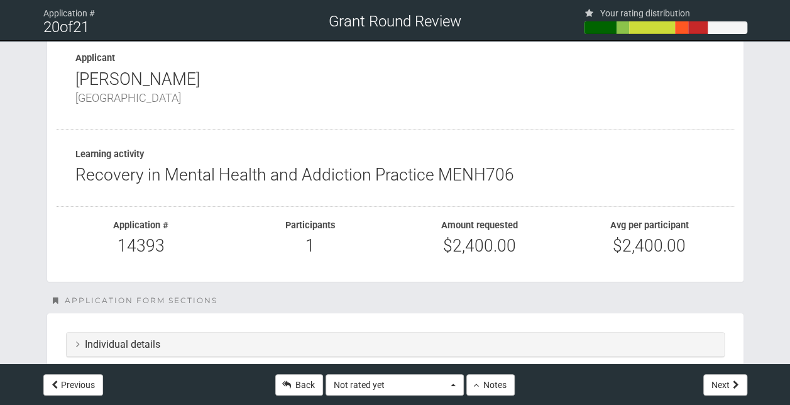
drag, startPoint x: 508, startPoint y: 172, endPoint x: 439, endPoint y: 177, distance: 69.3
click at [439, 177] on div "Recovery in Mental Health and Addiction Practice MENH706" at bounding box center [395, 175] width 640 height 18
copy div "MENH706"
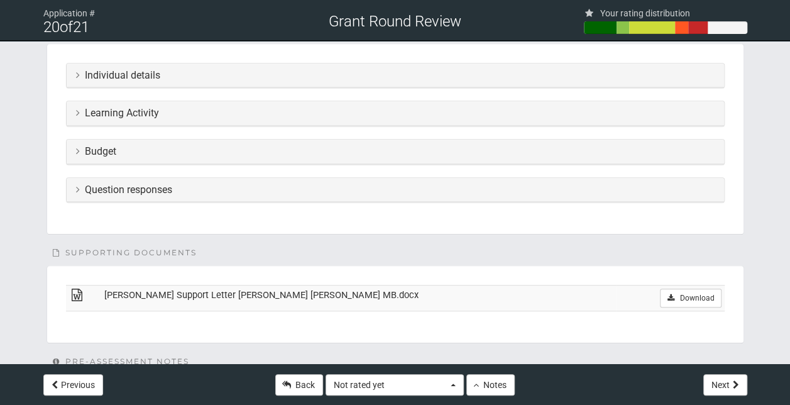
scroll to position [317, 0]
click at [268, 151] on h3 "Budget" at bounding box center [395, 150] width 639 height 11
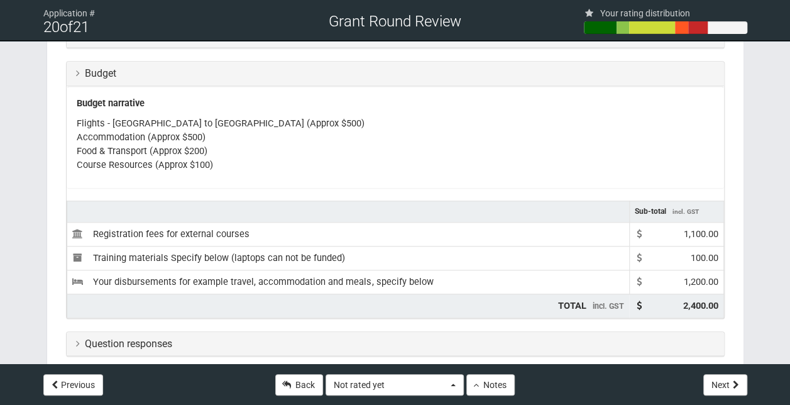
scroll to position [628, 0]
